Goal: Task Accomplishment & Management: Complete application form

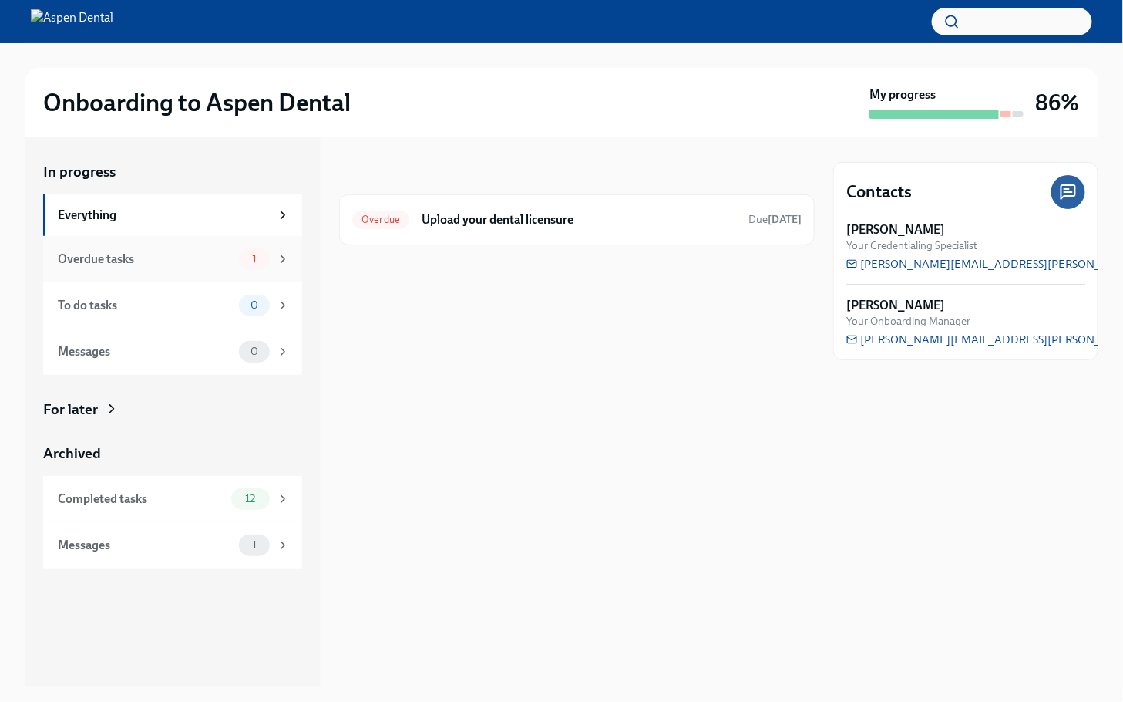
click at [214, 248] on div "Overdue tasks 1" at bounding box center [174, 259] width 232 height 22
click at [253, 220] on div "Everything" at bounding box center [164, 215] width 212 height 17
click at [207, 268] on div "Overdue tasks 1" at bounding box center [174, 259] width 232 height 22
click at [203, 309] on div "To do tasks" at bounding box center [145, 305] width 175 height 17
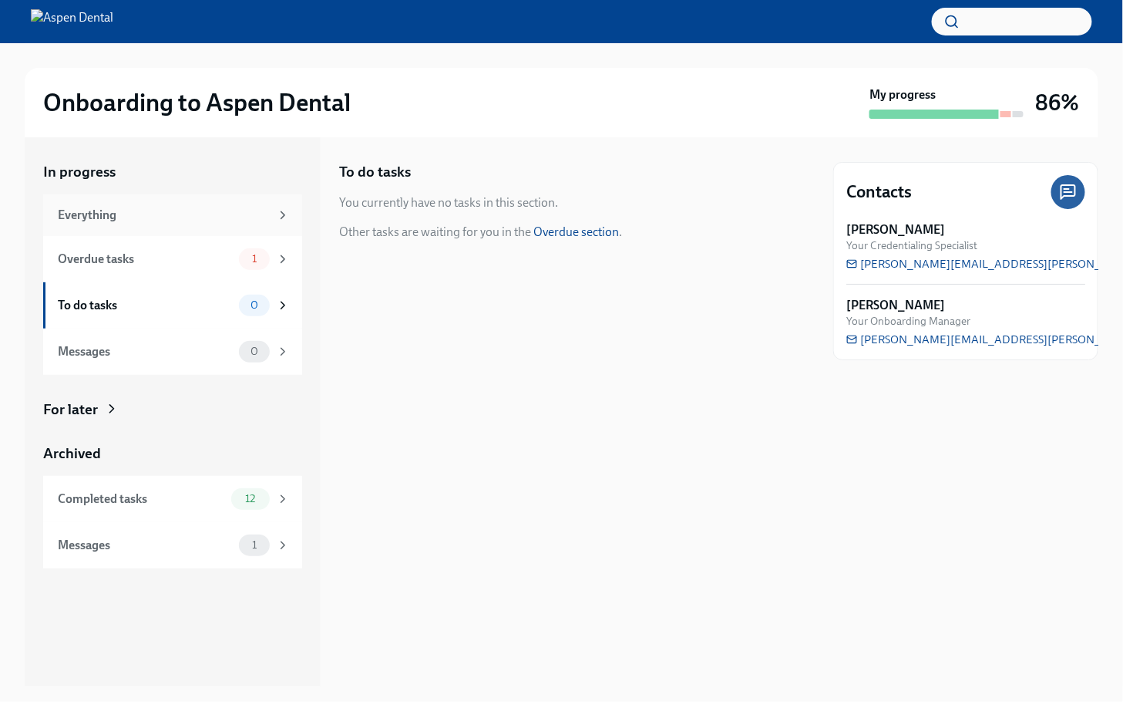
click at [178, 221] on div "Everything" at bounding box center [164, 215] width 212 height 17
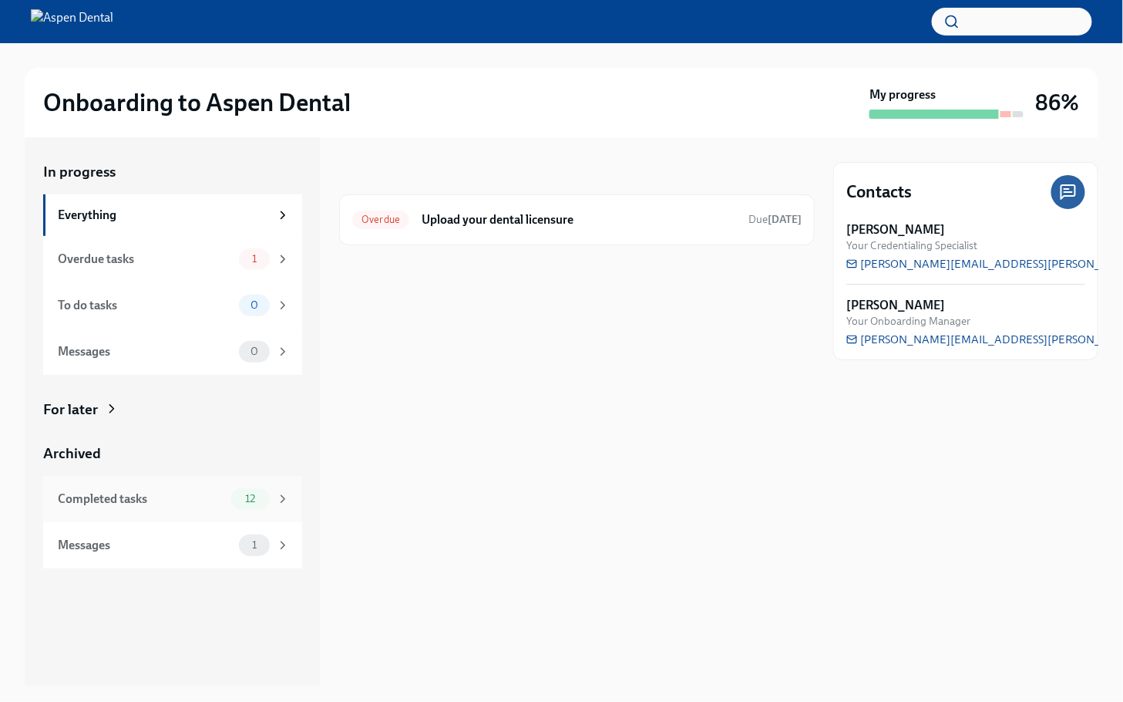
click at [180, 490] on div "Completed tasks" at bounding box center [141, 498] width 167 height 17
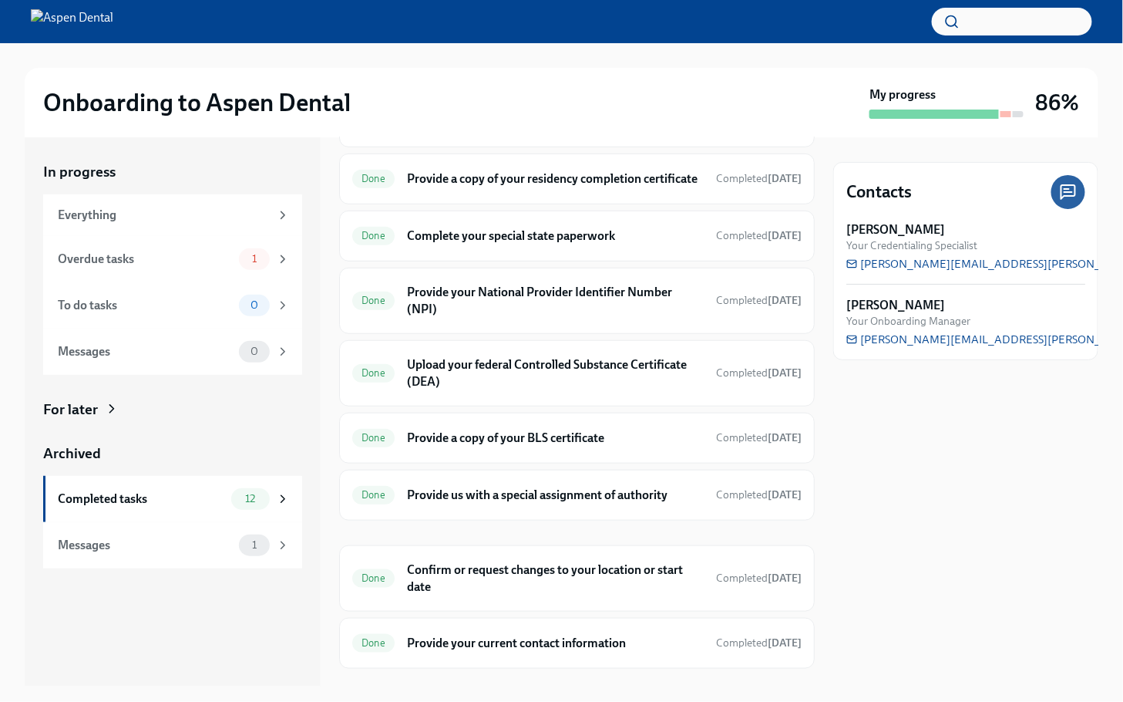
scroll to position [304, 0]
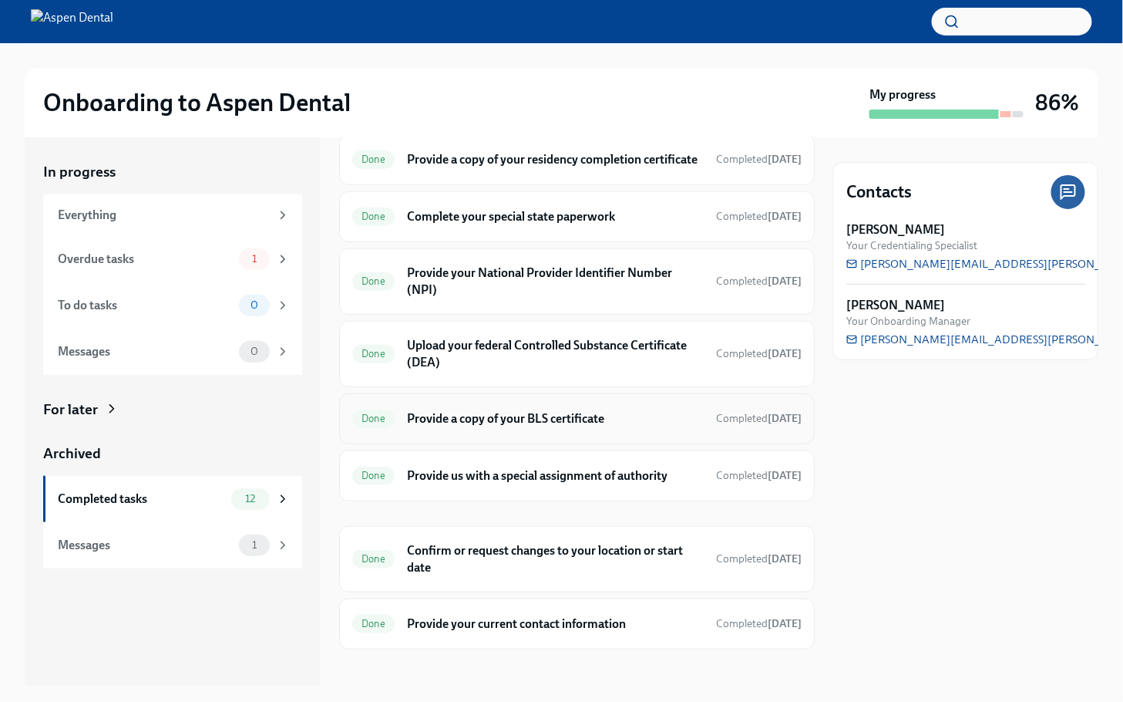
click at [577, 427] on h6 "Provide a copy of your BLS certificate" at bounding box center [555, 418] width 297 height 17
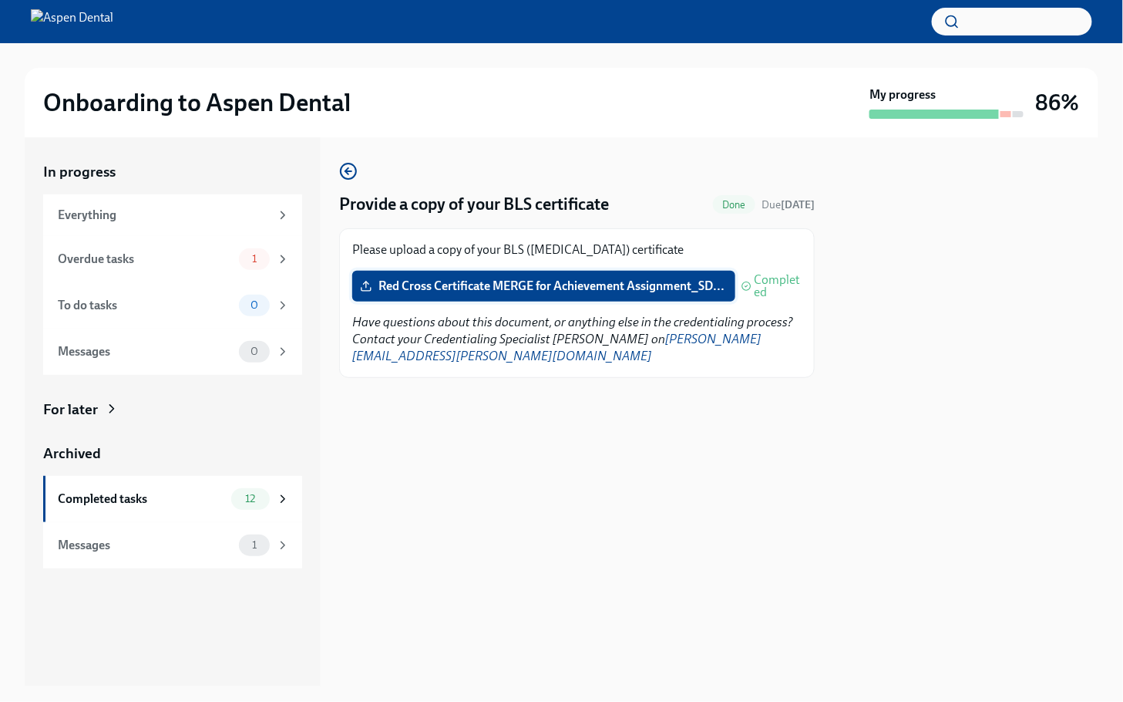
click at [553, 282] on span "Red Cross Certificate MERGE for Achievement Assignment_SD..." at bounding box center [544, 285] width 362 height 15
click at [0, 0] on input "Red Cross Certificate MERGE for Achievement Assignment_SD..." at bounding box center [0, 0] width 0 height 0
click at [142, 219] on div "Everything" at bounding box center [164, 215] width 212 height 17
